Goal: Information Seeking & Learning: Learn about a topic

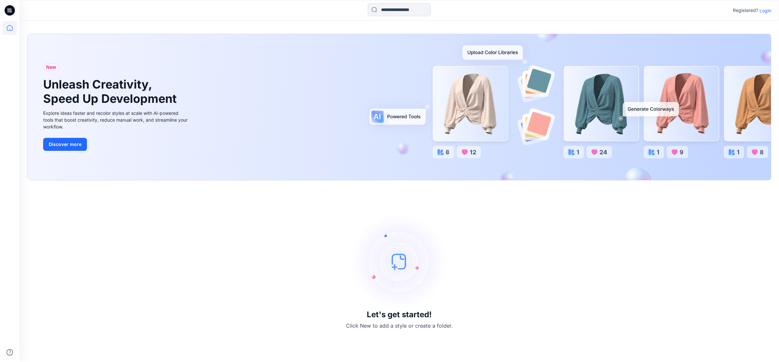
click at [764, 10] on p "Login" at bounding box center [765, 10] width 12 height 7
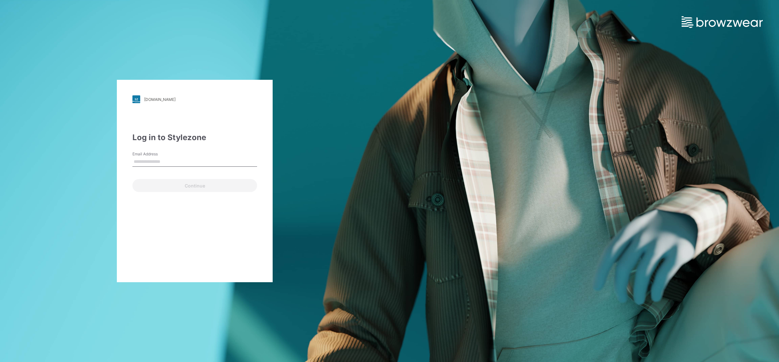
click at [175, 159] on input "Email Address" at bounding box center [194, 162] width 125 height 10
type input "**********"
click at [172, 184] on button "Continue" at bounding box center [194, 185] width 125 height 13
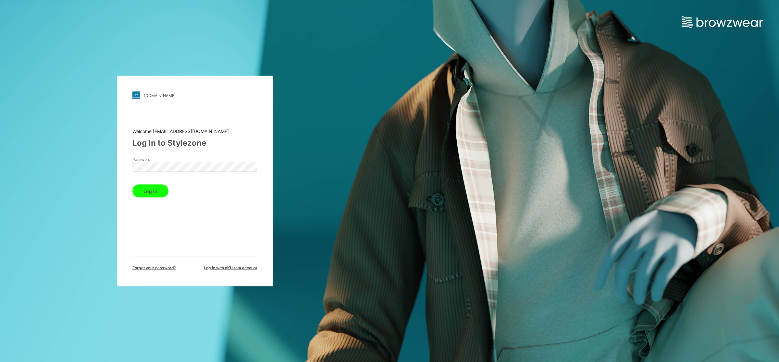
click at [160, 189] on button "Log in" at bounding box center [150, 191] width 36 height 13
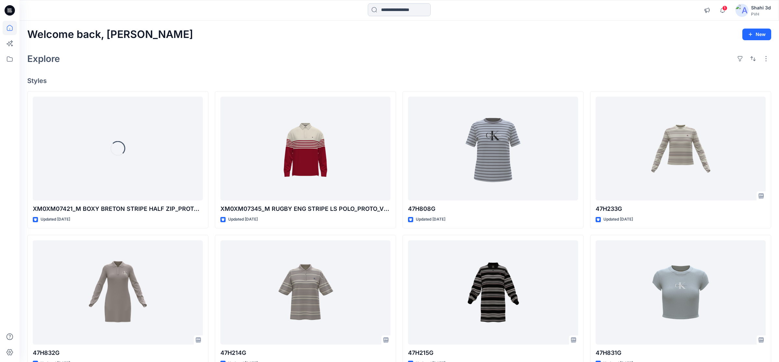
click at [407, 10] on input at bounding box center [399, 9] width 63 height 13
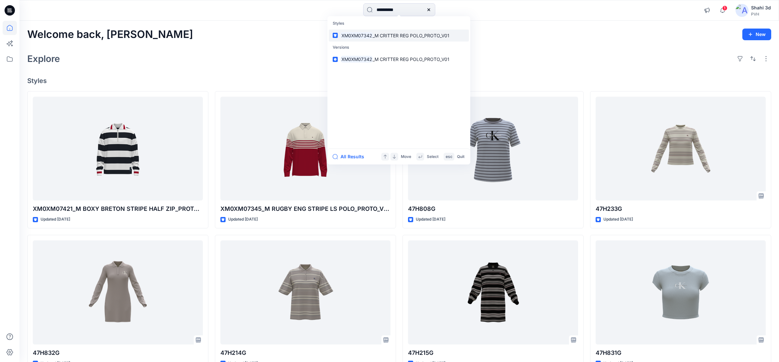
type input "**********"
click at [389, 37] on span "_M CRITTER REG POLO_PROTO_V01" at bounding box center [410, 36] width 77 height 6
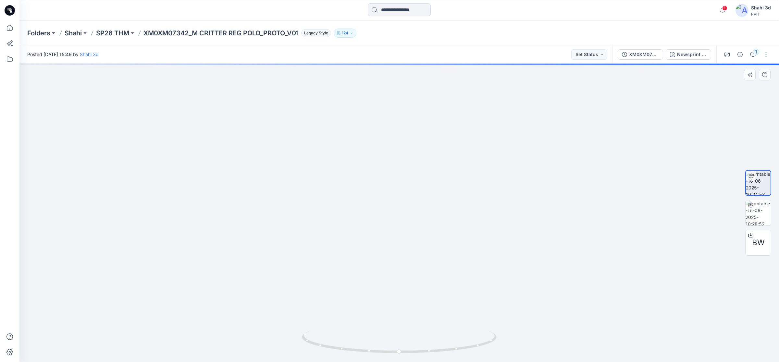
drag, startPoint x: 439, startPoint y: 127, endPoint x: 386, endPoint y: 322, distance: 202.0
click at [389, 322] on img at bounding box center [357, 36] width 1329 height 651
drag, startPoint x: 438, startPoint y: 201, endPoint x: 389, endPoint y: 290, distance: 102.4
click at [389, 290] on img at bounding box center [300, 97] width 1329 height 530
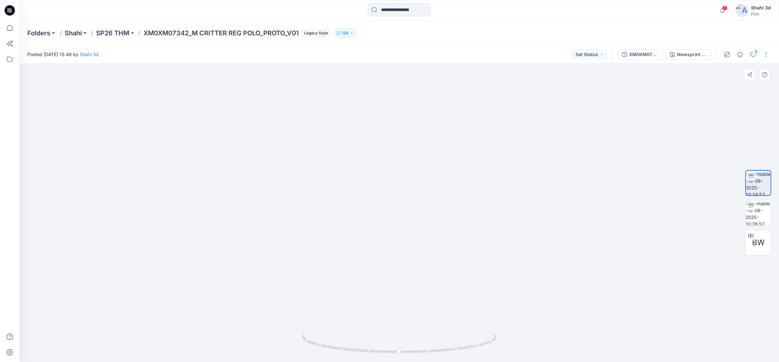
drag, startPoint x: 347, startPoint y: 263, endPoint x: 368, endPoint y: 156, distance: 109.1
click at [368, 156] on img at bounding box center [399, 164] width 740 height 398
drag, startPoint x: 424, startPoint y: 279, endPoint x: 425, endPoint y: 165, distance: 113.9
click at [425, 169] on img at bounding box center [399, 58] width 740 height 607
